Goal: Answer question/provide support: Share knowledge or assist other users

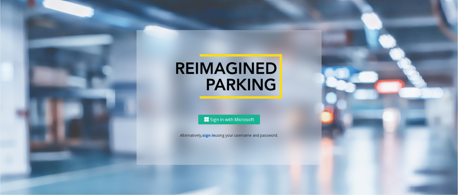
click at [209, 135] on link "sign in" at bounding box center [208, 134] width 13 height 5
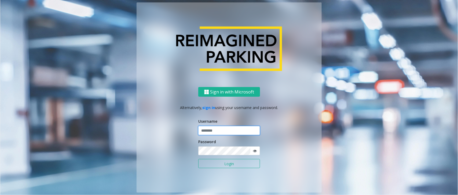
click at [211, 131] on input "text" at bounding box center [229, 130] width 62 height 9
paste input "*******"
type input "*******"
click at [254, 150] on icon at bounding box center [255, 151] width 4 height 4
click at [186, 151] on div "Sign in with Microsoft Alternatively, sign in using your username and password.…" at bounding box center [228, 139] width 185 height 105
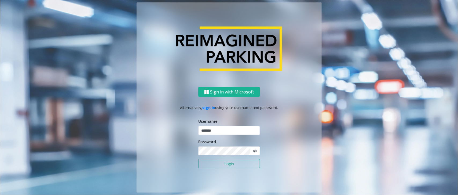
drag, startPoint x: 231, startPoint y: 165, endPoint x: 235, endPoint y: 163, distance: 4.0
click at [231, 165] on button "Login" at bounding box center [229, 163] width 62 height 9
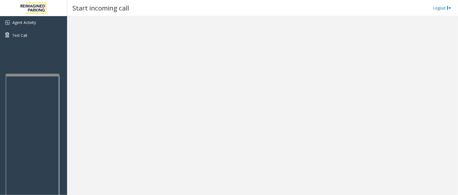
click at [8, 75] on div at bounding box center [33, 75] width 54 height 2
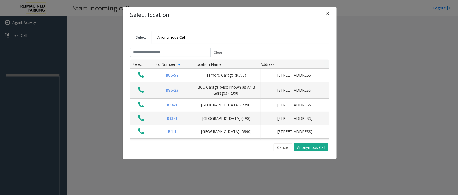
click at [327, 14] on span "×" at bounding box center [327, 14] width 3 height 8
click at [330, 12] on button "×" at bounding box center [327, 13] width 11 height 13
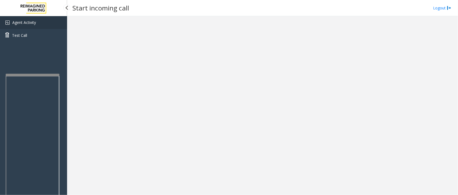
click at [31, 18] on link "Agent Activity" at bounding box center [33, 22] width 67 height 13
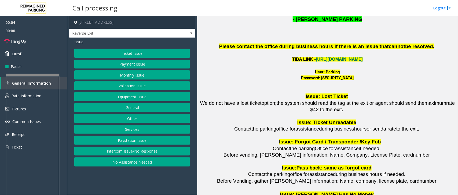
scroll to position [670, 0]
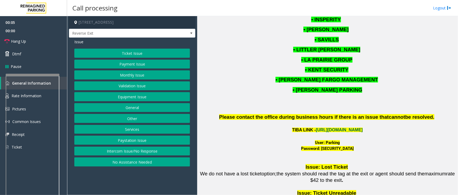
click at [324, 127] on link "[URL][DOMAIN_NAME]" at bounding box center [338, 129] width 47 height 5
drag, startPoint x: 324, startPoint y: 127, endPoint x: 336, endPoint y: 126, distance: 12.9
click at [336, 140] on font "User: Parking" at bounding box center [327, 142] width 25 height 5
copy font "Parking"
drag, startPoint x: 315, startPoint y: 135, endPoint x: 346, endPoint y: 139, distance: 30.9
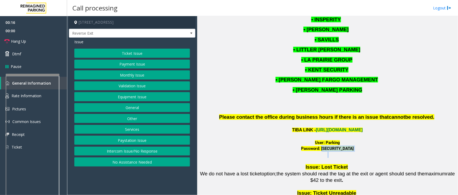
click at [346, 145] on span "Password: [SECURITY_DATA]" at bounding box center [327, 151] width 257 height 12
copy font "P@rking@21093100"
click at [129, 76] on button "Monthly Issue" at bounding box center [132, 74] width 116 height 9
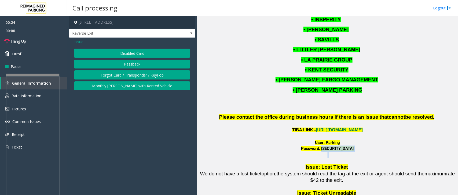
click at [124, 65] on button "Passback" at bounding box center [132, 64] width 116 height 9
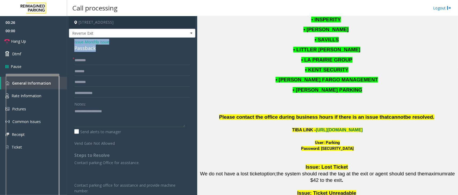
drag, startPoint x: 102, startPoint y: 49, endPoint x: 73, endPoint y: 43, distance: 29.9
click at [72, 43] on div "Issue - Monthly Issue Passback * Notes: Send alerts to manager [GEOGRAPHIC_DATA…" at bounding box center [132, 144] width 126 height 212
click at [105, 116] on textarea at bounding box center [129, 117] width 111 height 20
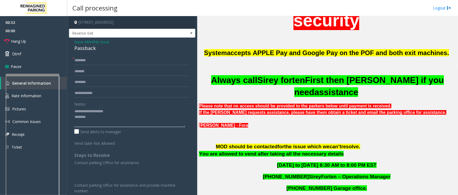
scroll to position [235, 0]
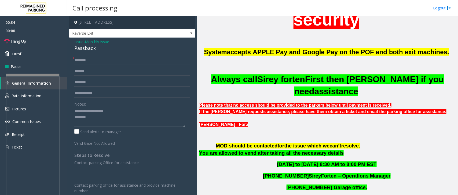
type textarea "**********"
click at [88, 60] on input "text" at bounding box center [132, 60] width 116 height 9
click at [83, 63] on input "text" at bounding box center [132, 60] width 116 height 9
type input "*******"
click at [95, 121] on textarea at bounding box center [129, 117] width 111 height 20
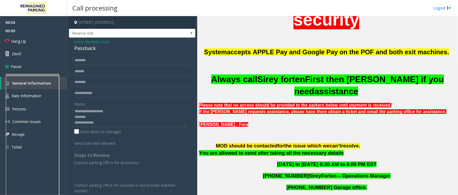
click at [276, 31] on div "Business Hours – 8 A.M. - 8 P.M. EST Always call MOD during business hours do n…" at bounding box center [327, 34] width 257 height 188
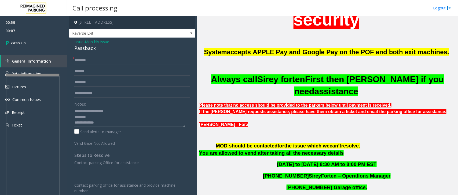
click at [110, 122] on textarea at bounding box center [129, 117] width 111 height 20
drag, startPoint x: 121, startPoint y: 124, endPoint x: 155, endPoint y: 126, distance: 33.3
click at [155, 126] on textarea at bounding box center [129, 117] width 111 height 20
type textarea "**********"
click at [17, 38] on link "Wrap Up" at bounding box center [33, 43] width 67 height 16
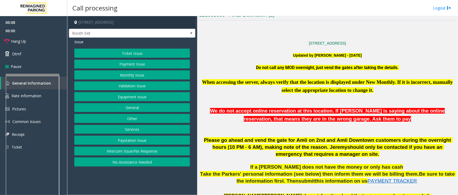
scroll to position [134, 0]
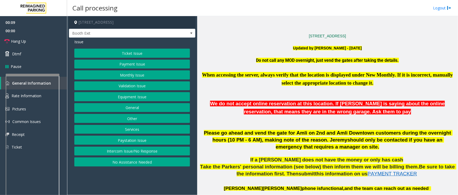
click at [131, 55] on button "Ticket Issue" at bounding box center [132, 53] width 116 height 9
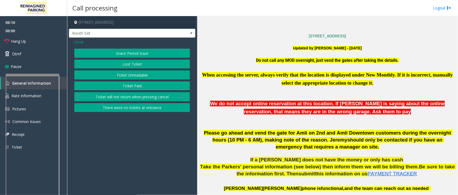
click at [134, 108] on button "There were no tickets at entrance" at bounding box center [132, 107] width 116 height 9
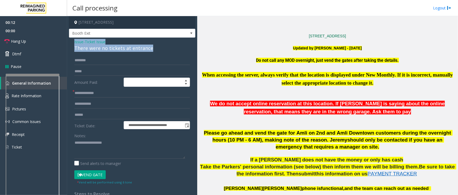
drag, startPoint x: 156, startPoint y: 50, endPoint x: 71, endPoint y: 44, distance: 85.2
click at [71, 44] on div "**********" at bounding box center [132, 135] width 126 height 194
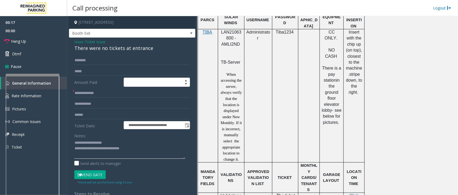
scroll to position [302, 0]
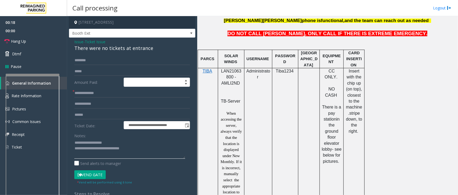
type textarea "**********"
click at [230, 74] on span "LAN21063800 - AMLI2ND" at bounding box center [231, 77] width 20 height 17
copy span "LAN21063800"
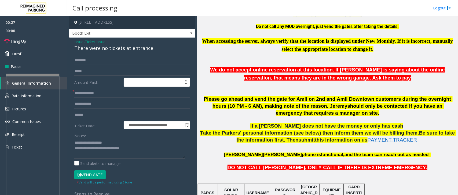
scroll to position [168, 0]
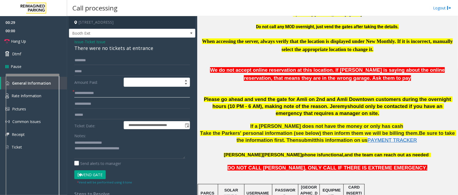
click at [80, 91] on input "text" at bounding box center [132, 92] width 116 height 9
type input "**"
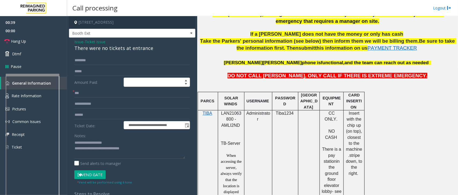
scroll to position [268, 0]
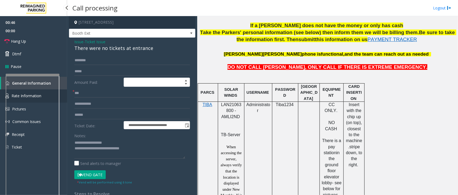
click at [64, 92] on link "Rate Information" at bounding box center [33, 95] width 67 height 13
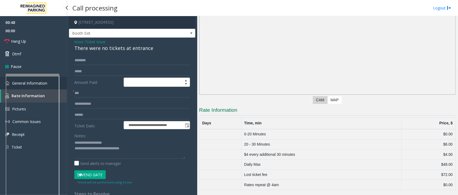
click at [62, 82] on link "General Information" at bounding box center [33, 83] width 67 height 13
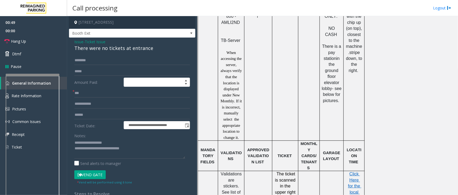
scroll to position [369, 0]
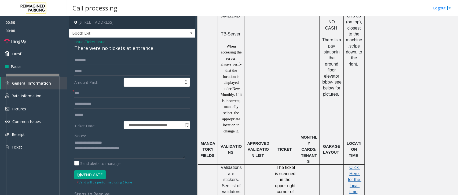
click at [352, 170] on span "Click Here for the local time" at bounding box center [354, 179] width 13 height 29
click at [65, 92] on link "Rate Information" at bounding box center [33, 95] width 67 height 13
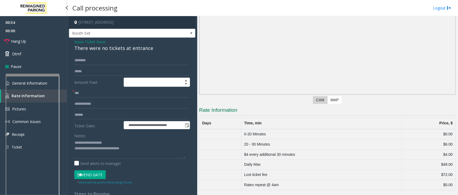
scroll to position [32, 0]
drag, startPoint x: 244, startPoint y: 152, endPoint x: 340, endPoint y: 162, distance: 96.5
click at [340, 162] on tbody "0-20 Minutes $0.00 20 - 30 Minutes $6.00 $4 every additional 30 minutes $4.00 D…" at bounding box center [327, 159] width 256 height 61
click at [320, 161] on td "Daily Max" at bounding box center [321, 164] width 160 height 10
drag, startPoint x: 304, startPoint y: 155, endPoint x: 295, endPoint y: 154, distance: 9.7
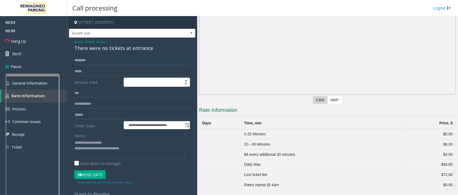
click at [295, 154] on td "$4 every additional 30 minutes" at bounding box center [321, 154] width 160 height 10
drag, startPoint x: 240, startPoint y: 153, endPoint x: 312, endPoint y: 152, distance: 71.3
click at [312, 152] on td "$4 every additional 30 minutes" at bounding box center [321, 154] width 160 height 10
click at [91, 58] on input "text" at bounding box center [132, 60] width 116 height 9
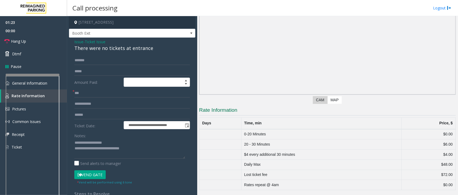
click at [90, 79] on label "Amount Paid:" at bounding box center [97, 81] width 49 height 9
click at [85, 61] on input "******" at bounding box center [132, 60] width 116 height 9
type input "******"
click at [86, 100] on input "text" at bounding box center [132, 103] width 116 height 9
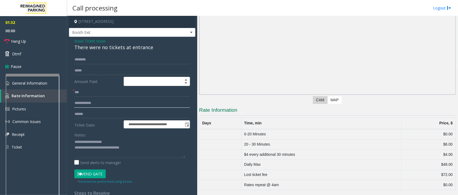
scroll to position [0, 0]
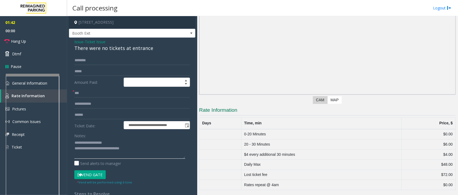
click at [141, 147] on textarea at bounding box center [129, 148] width 111 height 20
type textarea "**********"
click at [17, 37] on link "Hang Up" at bounding box center [33, 41] width 67 height 13
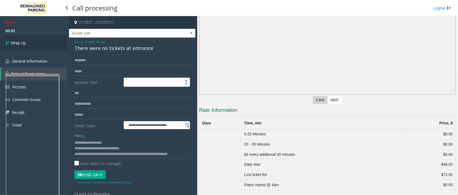
click at [12, 40] on span "Wrap Up" at bounding box center [18, 43] width 15 height 6
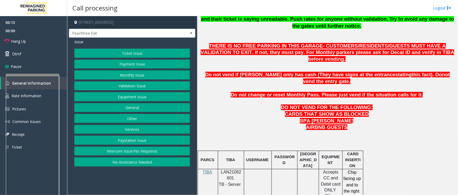
scroll to position [235, 0]
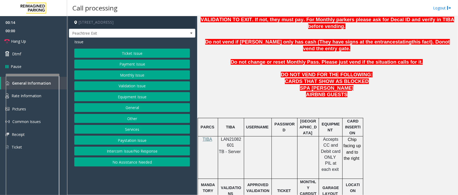
click at [225, 137] on span "LAN21082601" at bounding box center [231, 142] width 20 height 10
copy p "LAN21082601"
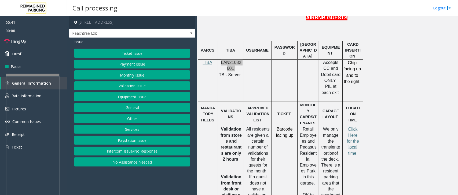
scroll to position [302, 0]
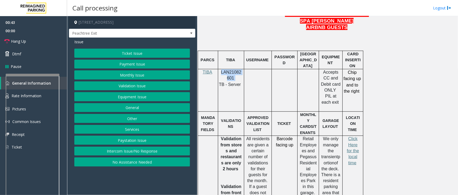
click at [129, 54] on button "Ticket Issue" at bounding box center [132, 53] width 116 height 9
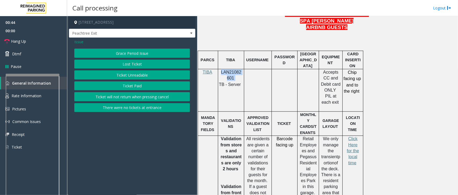
click at [122, 76] on button "Ticket Unreadable" at bounding box center [132, 74] width 116 height 9
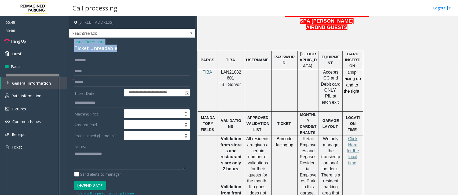
drag, startPoint x: 117, startPoint y: 47, endPoint x: 71, endPoint y: 42, distance: 46.7
click at [71, 42] on div "**********" at bounding box center [132, 171] width 126 height 267
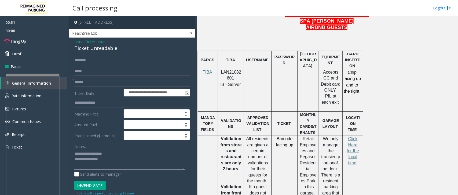
type textarea "**********"
click at [88, 84] on input "text" at bounding box center [132, 81] width 116 height 9
type input "*"
type input "*******"
click at [61, 93] on link "Rate Information" at bounding box center [33, 95] width 67 height 13
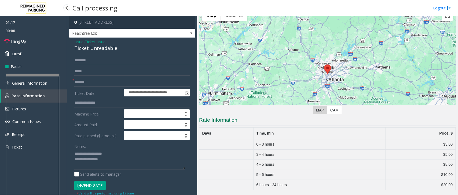
scroll to position [29, 0]
drag, startPoint x: 64, startPoint y: 106, endPoint x: 86, endPoint y: 105, distance: 22.0
click at [64, 106] on link "Pictures" at bounding box center [33, 108] width 67 height 13
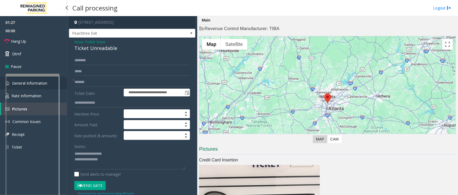
click at [61, 80] on link "General Information" at bounding box center [33, 83] width 67 height 13
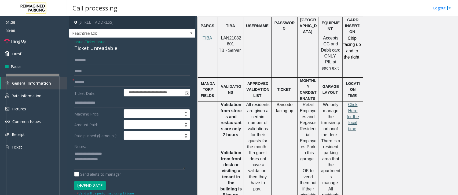
scroll to position [335, 0]
click at [350, 103] on span "Click Here for the local time" at bounding box center [353, 117] width 12 height 29
click at [116, 162] on textarea at bounding box center [129, 159] width 111 height 20
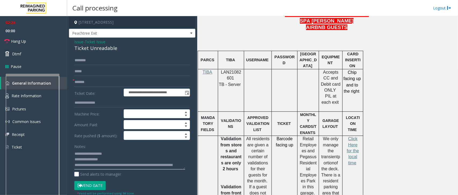
scroll to position [6, 0]
drag, startPoint x: 89, startPoint y: 168, endPoint x: 111, endPoint y: 170, distance: 22.0
click at [111, 170] on div "Notes: Send alerts to manager" at bounding box center [132, 159] width 116 height 35
type textarea "**********"
click at [88, 62] on input "text" at bounding box center [132, 60] width 116 height 9
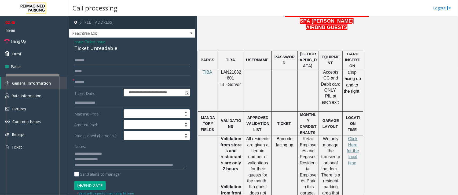
type input "******"
click at [84, 77] on form "**********" at bounding box center [132, 125] width 116 height 139
click at [75, 61] on input "******" at bounding box center [132, 60] width 116 height 9
click at [77, 61] on input "******" at bounding box center [132, 60] width 116 height 9
click at [81, 62] on input "******" at bounding box center [132, 60] width 116 height 9
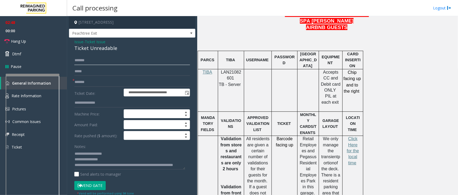
click at [82, 62] on input "******" at bounding box center [132, 60] width 116 height 9
click at [85, 63] on input "******" at bounding box center [132, 60] width 116 height 9
click at [88, 63] on input "******" at bounding box center [132, 60] width 116 height 9
click at [96, 73] on input "text" at bounding box center [132, 71] width 116 height 9
click at [96, 186] on button "Vend Gate" at bounding box center [89, 185] width 31 height 9
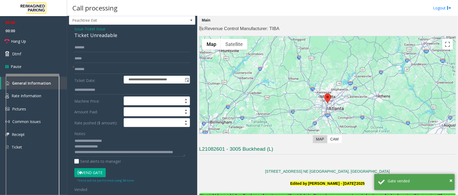
scroll to position [0, 0]
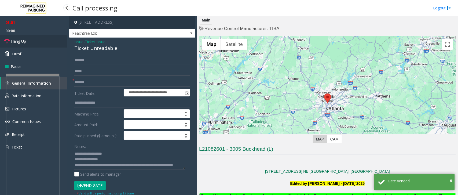
click at [32, 38] on link "Hang Up" at bounding box center [33, 41] width 67 height 13
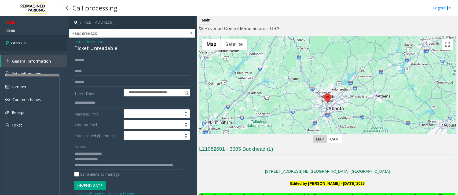
click at [26, 43] on span "Wrap Up" at bounding box center [18, 43] width 15 height 6
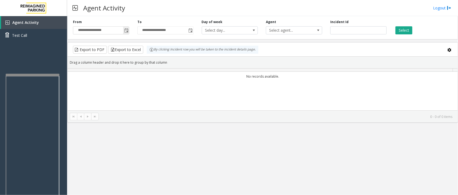
click at [128, 31] on span "Toggle popup" at bounding box center [126, 30] width 4 height 4
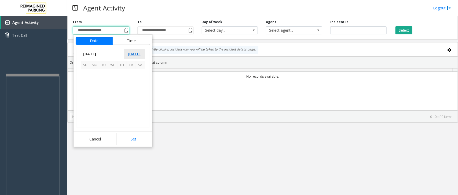
scroll to position [96091, 0]
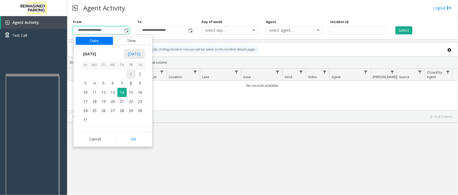
click at [130, 75] on span "1" at bounding box center [131, 73] width 9 height 9
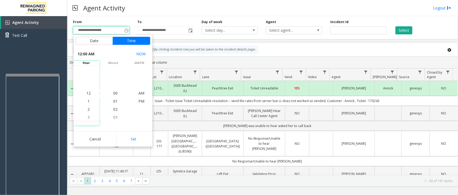
click at [133, 137] on button "Set" at bounding box center [133, 139] width 34 height 12
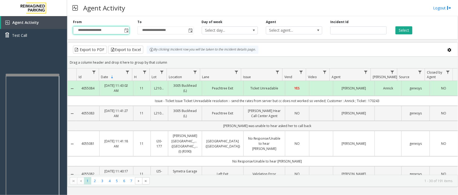
type input "**********"
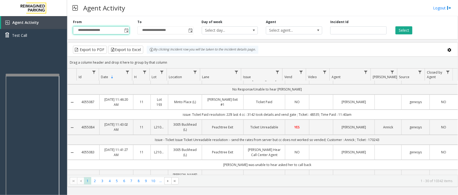
scroll to position [67, 0]
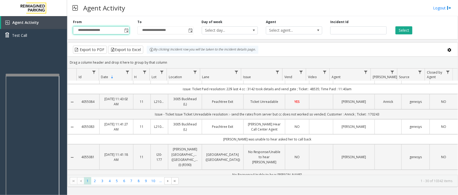
click at [378, 53] on div "Export to PDF Export to Excel By clicking Incident row you will be taken to the…" at bounding box center [262, 50] width 381 height 8
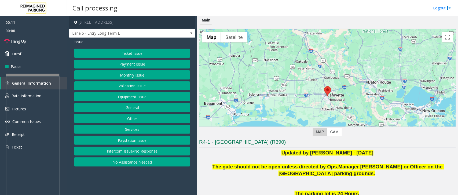
click at [101, 151] on button "Intercom Issue/No Response" at bounding box center [132, 150] width 116 height 9
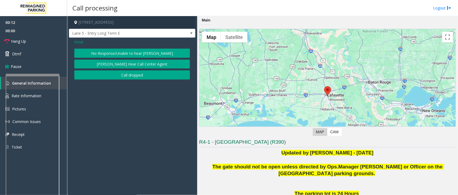
click at [100, 51] on button "No Response/Unable to hear [PERSON_NAME]" at bounding box center [132, 53] width 116 height 9
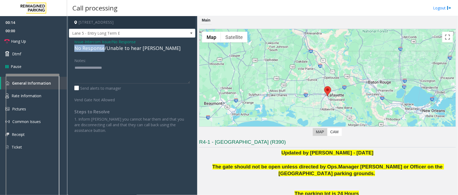
drag, startPoint x: 103, startPoint y: 47, endPoint x: 75, endPoint y: 49, distance: 28.2
click at [75, 49] on div "No Response/Unable to hear [PERSON_NAME]" at bounding box center [132, 47] width 116 height 7
click at [106, 69] on textarea at bounding box center [132, 73] width 116 height 20
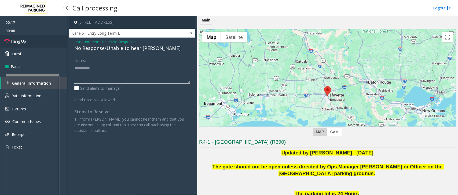
type textarea "**********"
click at [23, 43] on span "Hang Up" at bounding box center [18, 41] width 15 height 6
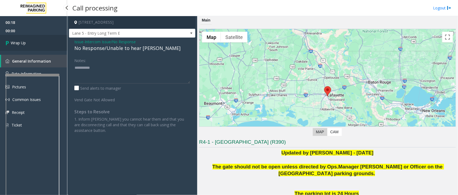
click at [27, 44] on link "Wrap Up" at bounding box center [33, 43] width 67 height 16
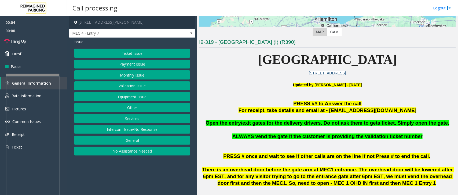
scroll to position [101, 0]
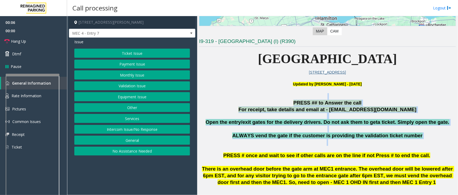
drag, startPoint x: 271, startPoint y: 113, endPoint x: 372, endPoint y: 141, distance: 104.5
click at [372, 141] on p "ALWAYS vend the gate if the customer is providing the validation ticket number" at bounding box center [327, 138] width 257 height 13
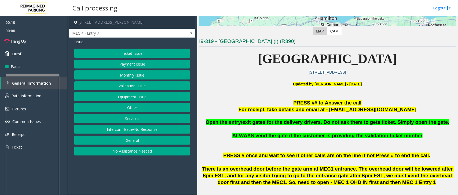
click at [121, 131] on button "Intercom Issue/No Response" at bounding box center [132, 129] width 116 height 9
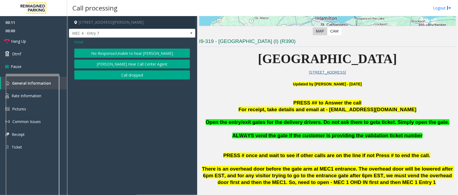
click at [112, 50] on button "No Response/Unable to hear [PERSON_NAME]" at bounding box center [132, 53] width 116 height 9
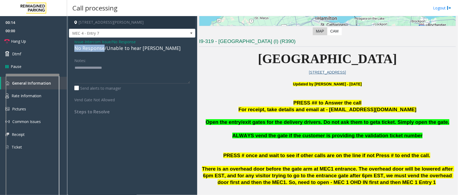
drag, startPoint x: 104, startPoint y: 49, endPoint x: 73, endPoint y: 48, distance: 31.1
click at [73, 48] on div "Issue - Intercom Issue/No Response No Response/Unable to hear [PERSON_NAME] Not…" at bounding box center [132, 79] width 126 height 82
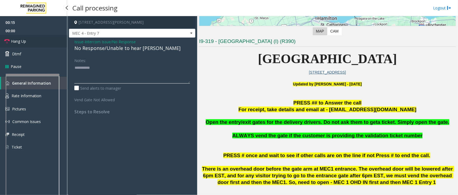
type textarea "**********"
click at [47, 44] on link "Hang Up" at bounding box center [33, 41] width 67 height 13
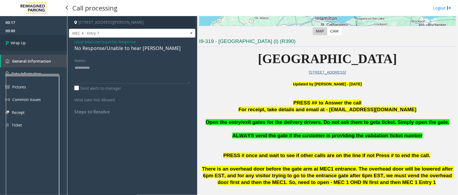
click at [36, 42] on link "Wrap Up" at bounding box center [33, 43] width 67 height 16
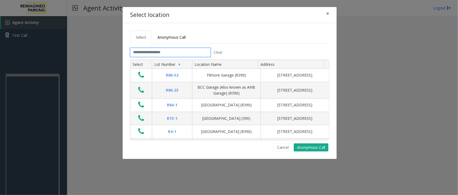
click at [138, 51] on input "text" at bounding box center [170, 52] width 80 height 9
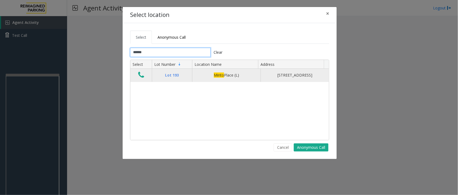
type input "*****"
click at [139, 77] on icon "Data table" at bounding box center [141, 75] width 6 height 8
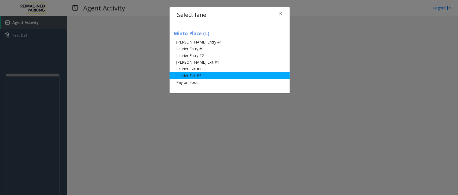
click at [201, 73] on li "Laurier Exit #2" at bounding box center [229, 75] width 120 height 7
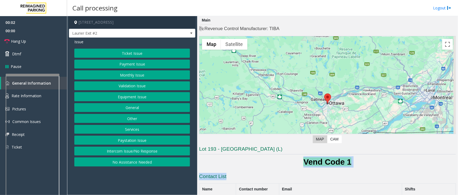
drag, startPoint x: 281, startPoint y: 157, endPoint x: 374, endPoint y: 169, distance: 93.3
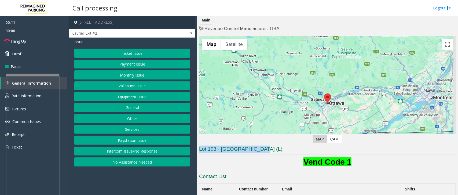
drag, startPoint x: 255, startPoint y: 149, endPoint x: 199, endPoint y: 149, distance: 56.6
click at [199, 149] on h3 "Lot 193 - [GEOGRAPHIC_DATA] (L)" at bounding box center [327, 149] width 257 height 9
click at [234, 156] on h1 "Vend Code 1" at bounding box center [327, 161] width 257 height 11
drag, startPoint x: 273, startPoint y: 164, endPoint x: 279, endPoint y: 162, distance: 5.7
click at [279, 162] on h1 "Vend Code 1" at bounding box center [327, 161] width 257 height 11
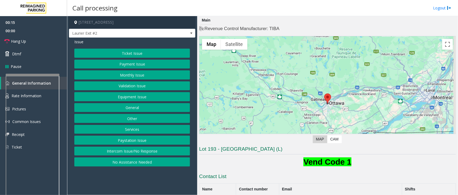
click at [120, 87] on button "Validation Issue" at bounding box center [132, 85] width 116 height 9
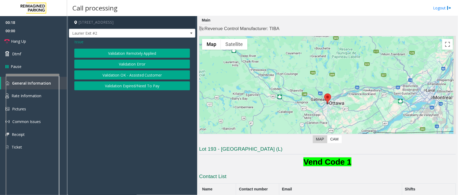
click at [77, 41] on span "Issue" at bounding box center [78, 42] width 9 height 6
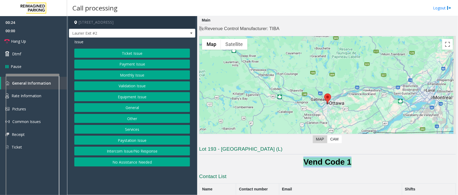
drag, startPoint x: 289, startPoint y: 162, endPoint x: 357, endPoint y: 161, distance: 68.4
click at [357, 161] on h1 "Vend Code 1" at bounding box center [327, 161] width 257 height 11
click at [129, 53] on button "Ticket Issue" at bounding box center [132, 53] width 116 height 9
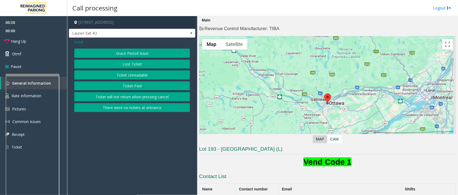
click at [125, 64] on button "Lost Ticket" at bounding box center [132, 64] width 116 height 9
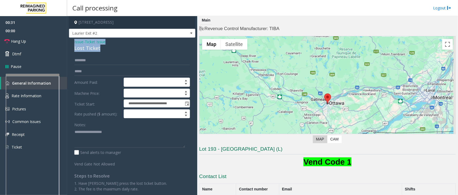
drag, startPoint x: 104, startPoint y: 47, endPoint x: 72, endPoint y: 42, distance: 32.6
click at [72, 42] on div "**********" at bounding box center [132, 123] width 126 height 170
click at [64, 90] on link "Rate Information" at bounding box center [33, 95] width 67 height 13
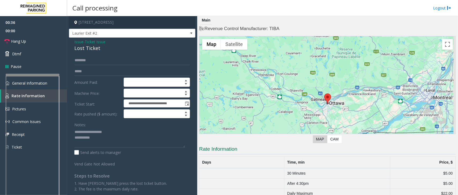
scroll to position [29, 0]
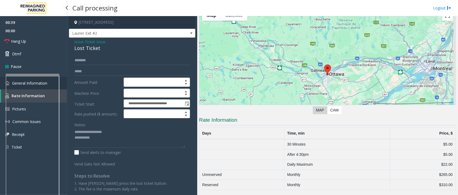
click at [62, 83] on link "General Information" at bounding box center [33, 83] width 67 height 13
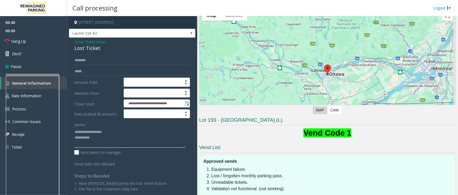
click at [107, 146] on textarea at bounding box center [129, 137] width 111 height 20
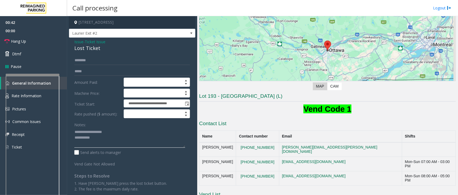
scroll to position [121, 0]
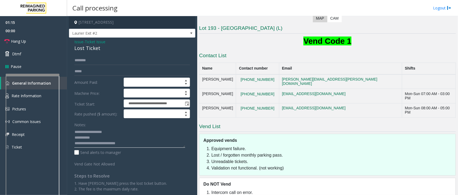
click at [99, 137] on textarea at bounding box center [129, 137] width 111 height 20
click at [226, 27] on h3 "Lot 193 - [GEOGRAPHIC_DATA] (L)" at bounding box center [327, 29] width 257 height 9
copy h3 "Minto"
click at [107, 143] on textarea at bounding box center [129, 137] width 111 height 20
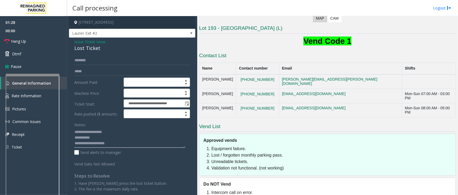
click at [107, 143] on textarea at bounding box center [129, 137] width 111 height 20
paste textarea
click at [131, 144] on textarea at bounding box center [129, 137] width 111 height 20
type textarea "**********"
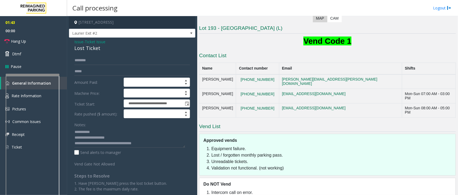
click at [94, 55] on div "**********" at bounding box center [132, 123] width 126 height 170
click at [93, 61] on input "text" at bounding box center [132, 60] width 116 height 9
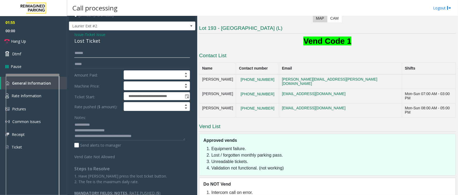
scroll to position [14, 0]
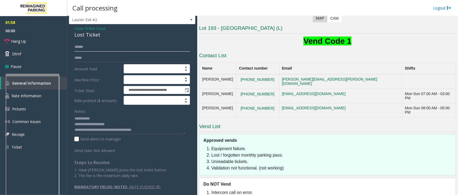
type input "*****"
click at [150, 128] on textarea at bounding box center [129, 124] width 111 height 20
click at [77, 57] on input "text" at bounding box center [132, 57] width 116 height 9
click at [43, 54] on link "Dtmf" at bounding box center [33, 53] width 67 height 13
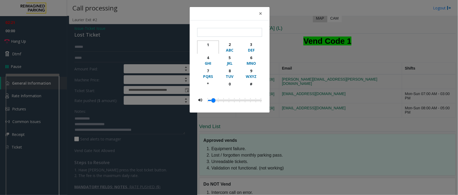
click at [210, 46] on div "1" at bounding box center [207, 45] width 15 height 6
type input "*"
drag, startPoint x: 259, startPoint y: 11, endPoint x: 258, endPoint y: 18, distance: 6.8
click at [260, 11] on span "×" at bounding box center [260, 14] width 3 height 8
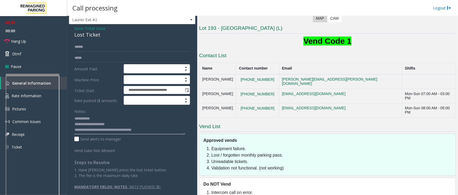
click at [152, 129] on textarea at bounding box center [129, 124] width 111 height 20
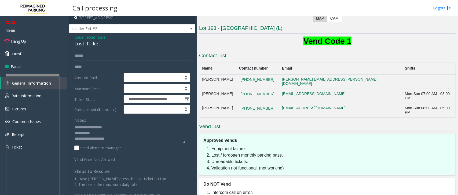
scroll to position [0, 0]
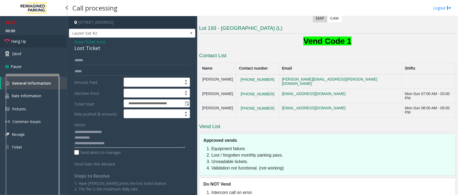
type textarea "**********"
click at [39, 40] on link "Hang Up" at bounding box center [33, 41] width 67 height 13
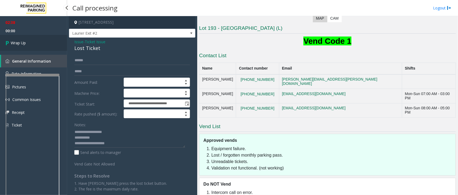
click at [13, 41] on span "Wrap Up" at bounding box center [18, 43] width 15 height 6
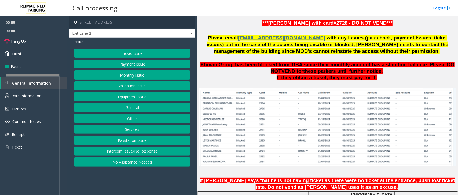
scroll to position [335, 0]
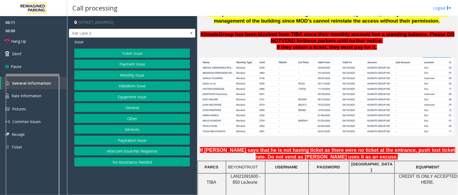
click at [236, 175] on span "LAN21091600 - 850 Le" at bounding box center [246, 179] width 30 height 10
copy span "LAN21091600"
click at [133, 77] on button "Monthly Issue" at bounding box center [132, 74] width 116 height 9
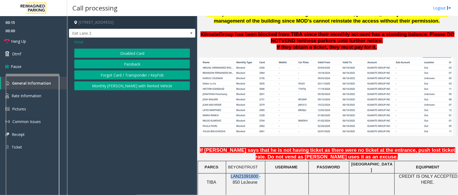
click at [116, 75] on button "Forgot Card / Transponder / KeyFob" at bounding box center [132, 74] width 116 height 9
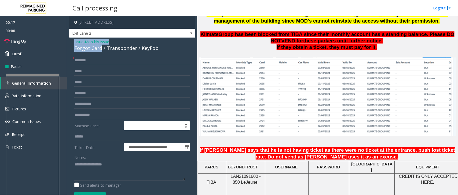
drag, startPoint x: 100, startPoint y: 49, endPoint x: 73, endPoint y: 43, distance: 27.6
click at [73, 43] on div "**********" at bounding box center [132, 163] width 126 height 250
type textarea "**********"
click at [84, 62] on input "text" at bounding box center [132, 60] width 116 height 9
click at [114, 63] on input "****" at bounding box center [132, 60] width 116 height 9
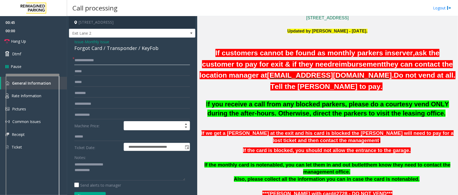
scroll to position [134, 0]
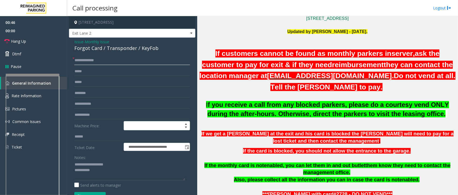
type input "**********"
click at [237, 42] on p at bounding box center [327, 44] width 257 height 6
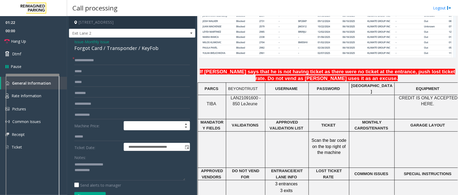
scroll to position [397, 0]
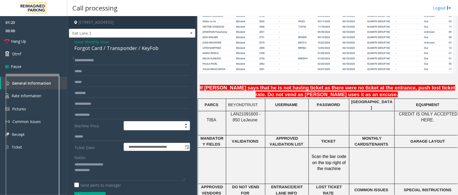
click at [242, 113] on span "LAN21091600 - 850 Le" at bounding box center [246, 117] width 30 height 10
copy span "LAN21091600"
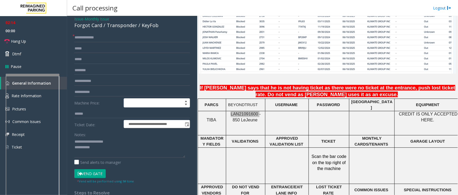
scroll to position [93, 0]
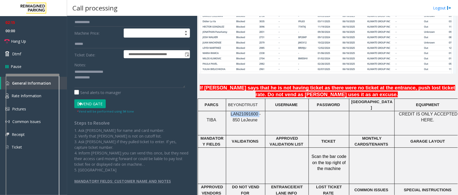
click at [88, 105] on button "Vend Gate" at bounding box center [89, 103] width 31 height 9
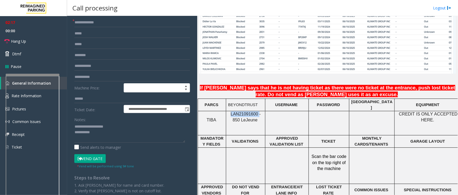
scroll to position [26, 0]
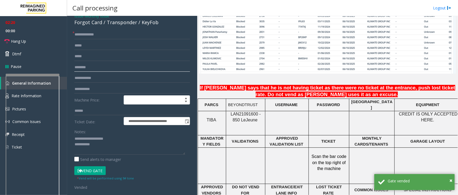
click at [86, 68] on input "text" at bounding box center [132, 67] width 116 height 9
click at [27, 38] on link "Hang Up" at bounding box center [33, 41] width 67 height 13
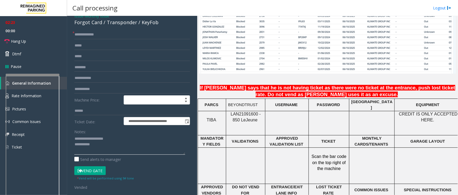
click at [101, 145] on textarea at bounding box center [129, 144] width 111 height 20
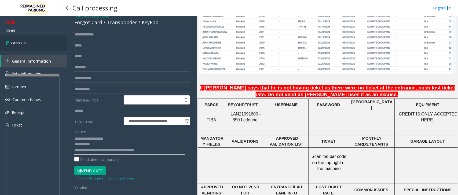
type textarea "**********"
click at [19, 47] on link "Wrap Up" at bounding box center [33, 43] width 67 height 16
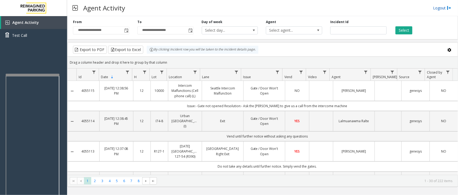
click at [438, 7] on link "Logout" at bounding box center [442, 8] width 18 height 6
